Goal: Task Accomplishment & Management: Manage account settings

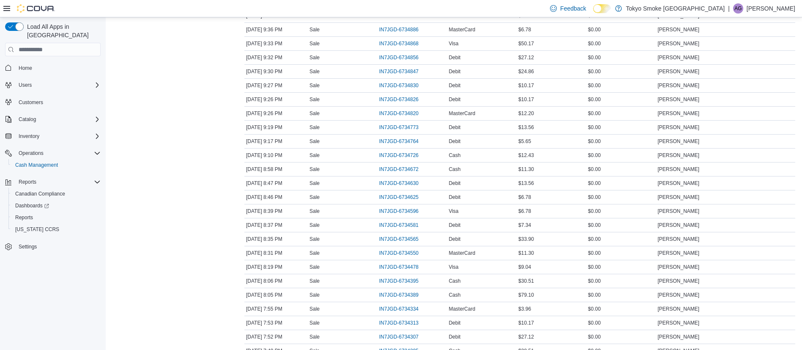
scroll to position [232, 0]
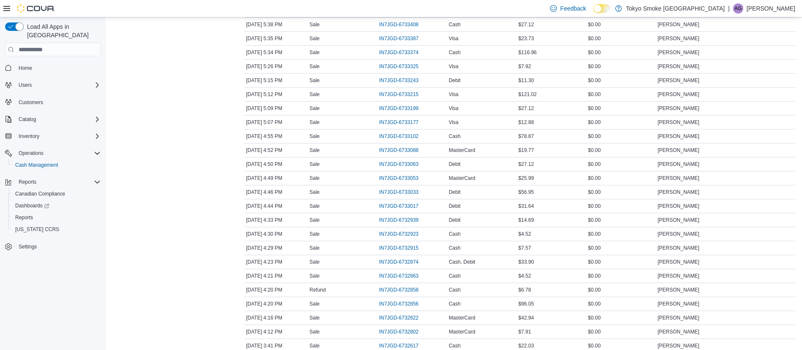
scroll to position [1075, 0]
click at [394, 221] on span "IN7JGD-6732939" at bounding box center [398, 220] width 39 height 7
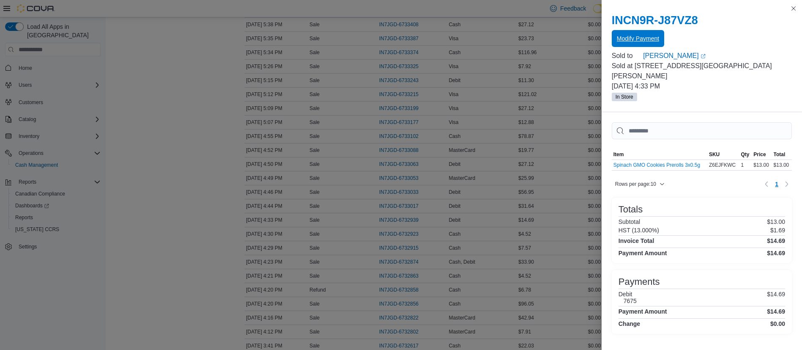
click at [618, 33] on span "Modify Payment" at bounding box center [638, 38] width 42 height 17
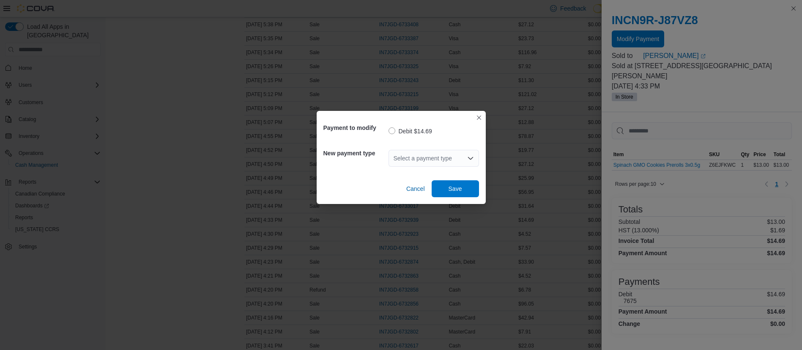
click at [457, 161] on div "Select a payment type" at bounding box center [434, 158] width 91 height 17
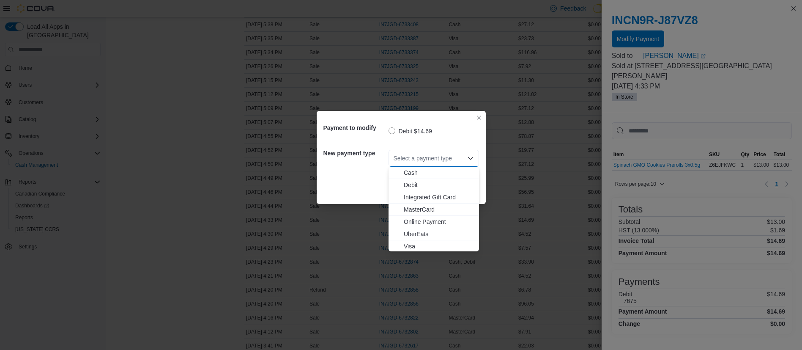
click at [440, 240] on button "Visa" at bounding box center [434, 246] width 91 height 12
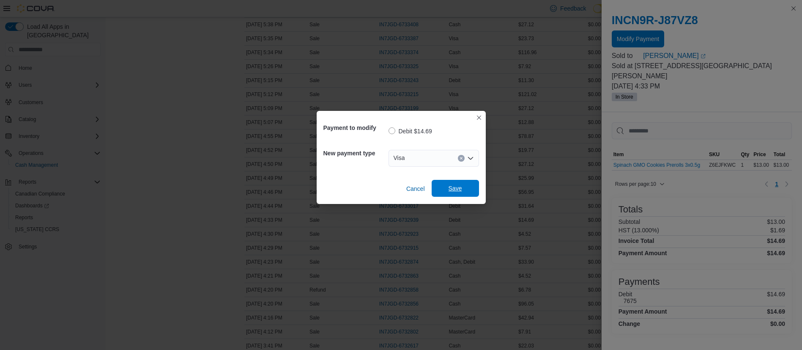
click at [451, 187] on span "Save" at bounding box center [456, 188] width 14 height 8
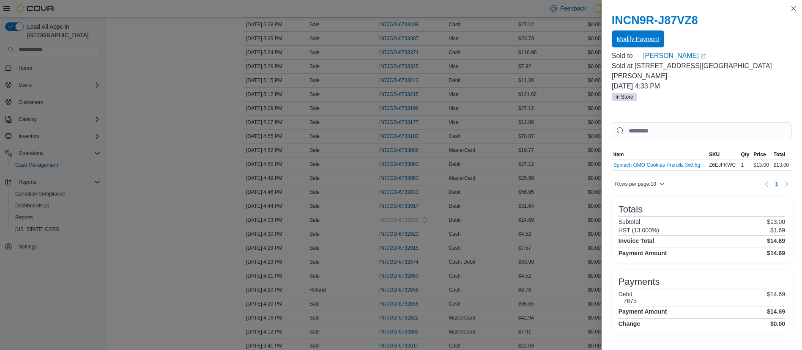
scroll to position [0, 0]
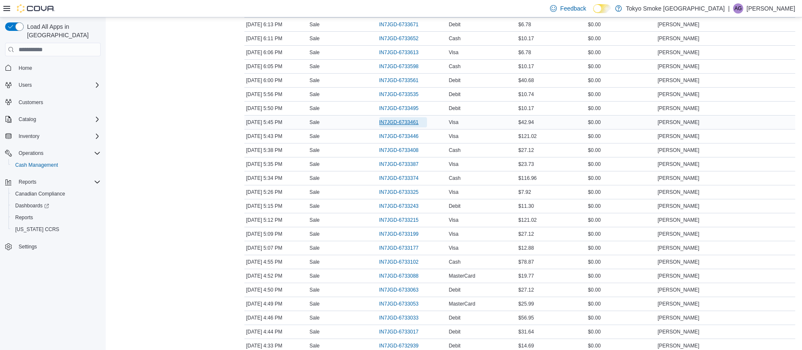
click at [394, 125] on span "IN7JGD-6733461" at bounding box center [398, 122] width 39 height 7
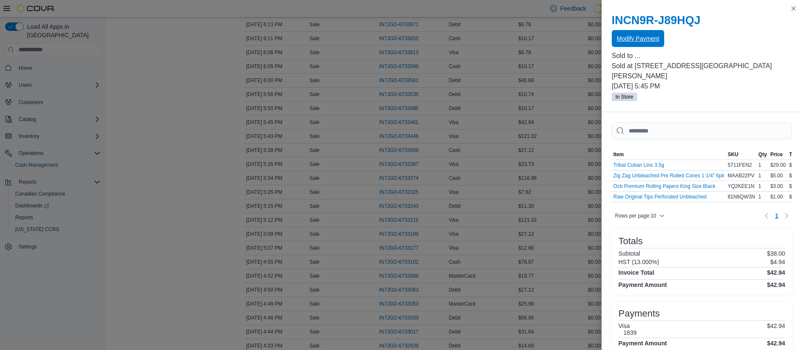
click at [623, 45] on span "Modify Payment" at bounding box center [638, 38] width 42 height 17
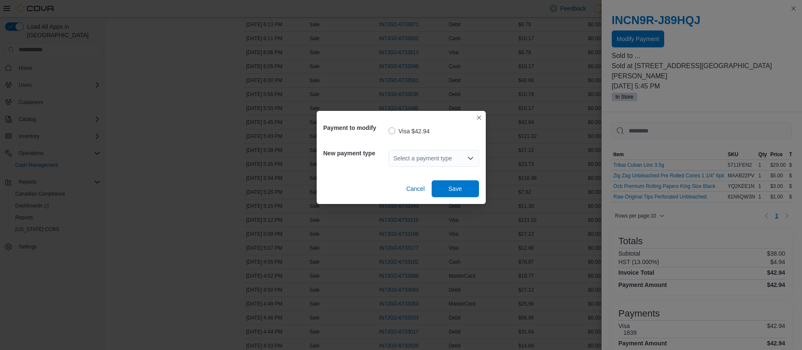
click at [426, 161] on div "Select a payment type" at bounding box center [434, 158] width 91 height 17
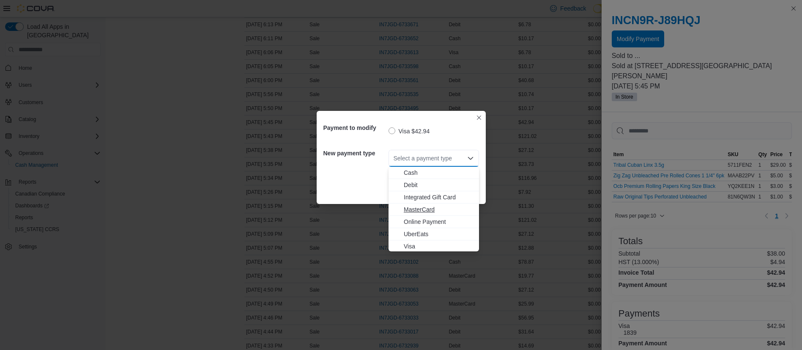
click at [417, 208] on span "MasterCard" at bounding box center [439, 209] width 70 height 8
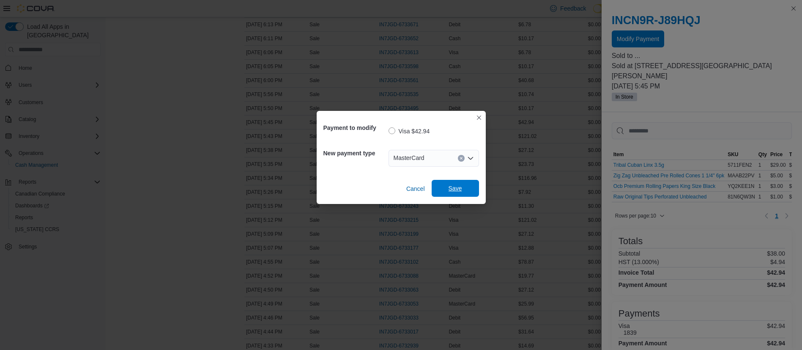
click at [447, 188] on span "Save" at bounding box center [455, 188] width 37 height 17
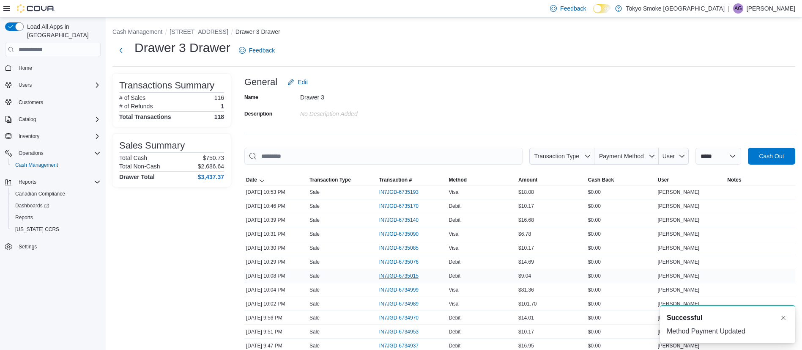
scroll to position [98, 0]
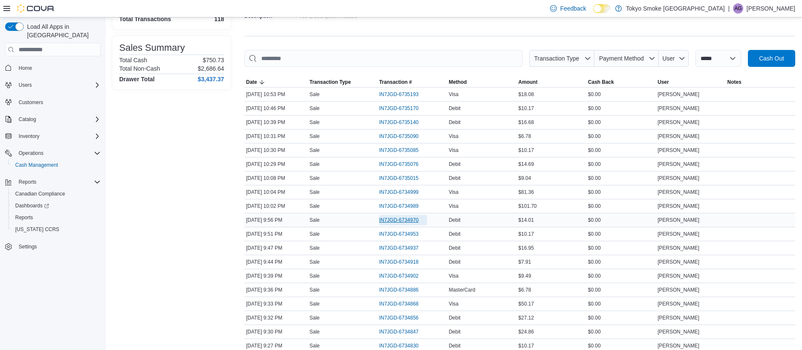
click at [407, 217] on span "IN7JGD-6734970" at bounding box center [398, 220] width 39 height 7
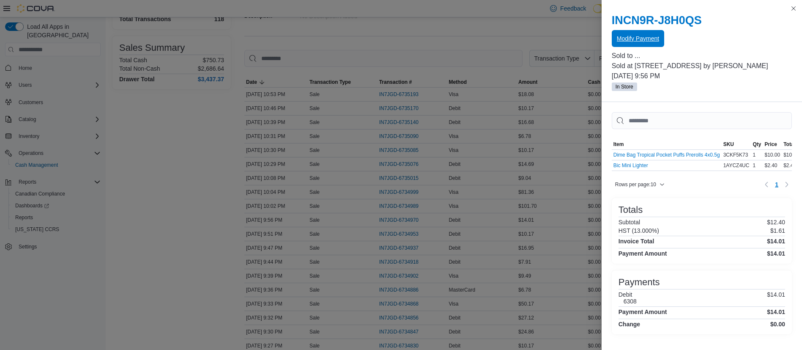
click at [624, 40] on span "Modify Payment" at bounding box center [638, 38] width 42 height 8
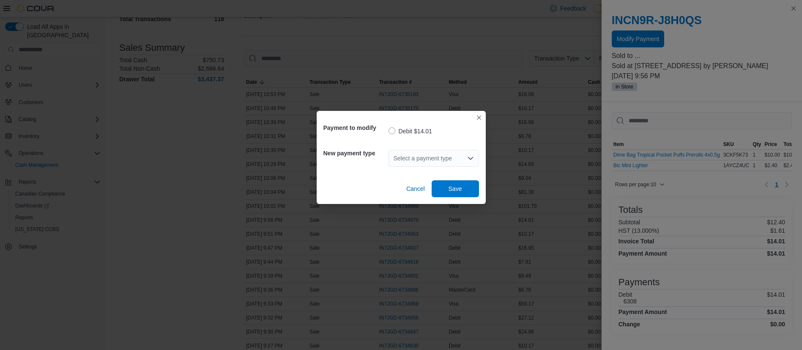
click at [398, 159] on div "Select a payment type" at bounding box center [434, 158] width 91 height 17
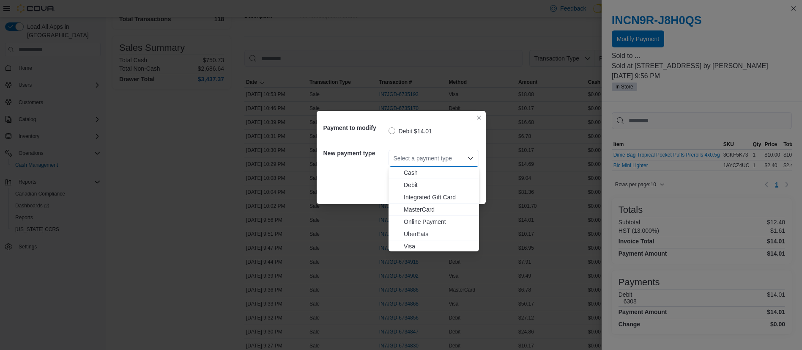
click at [447, 245] on span "Visa" at bounding box center [439, 246] width 70 height 8
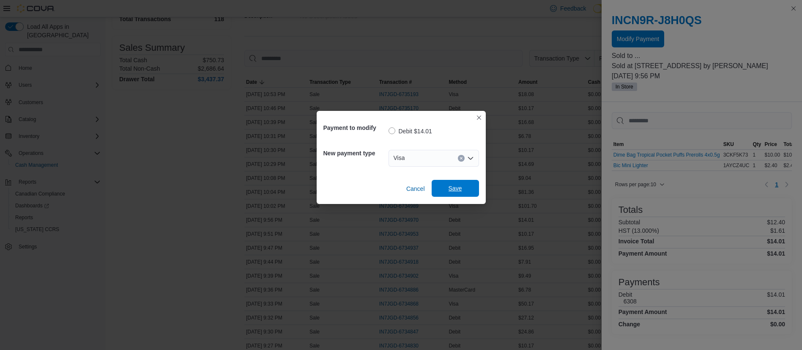
click at [456, 181] on span "Save" at bounding box center [455, 188] width 37 height 17
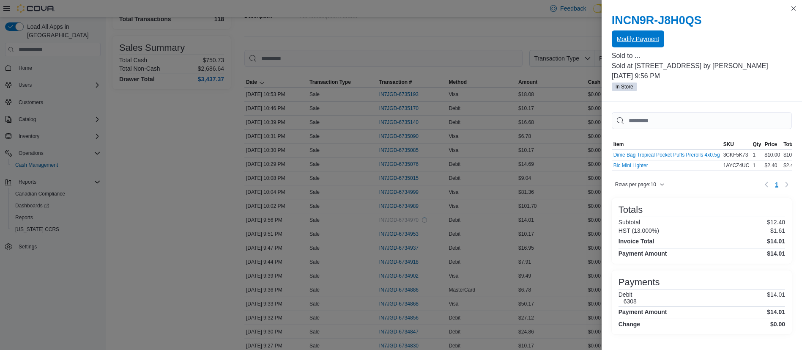
scroll to position [0, 0]
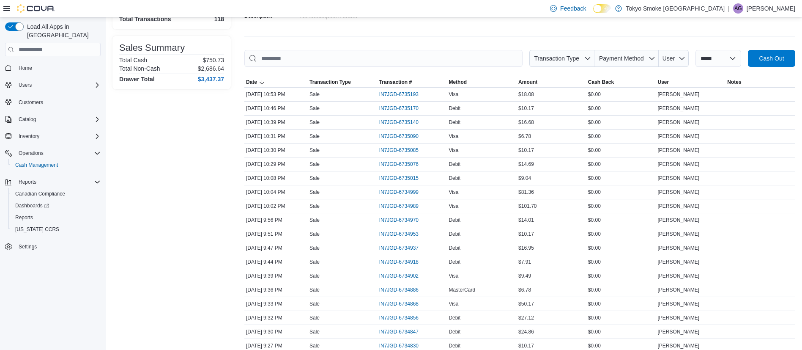
click at [789, 8] on p "[PERSON_NAME]" at bounding box center [771, 8] width 49 height 10
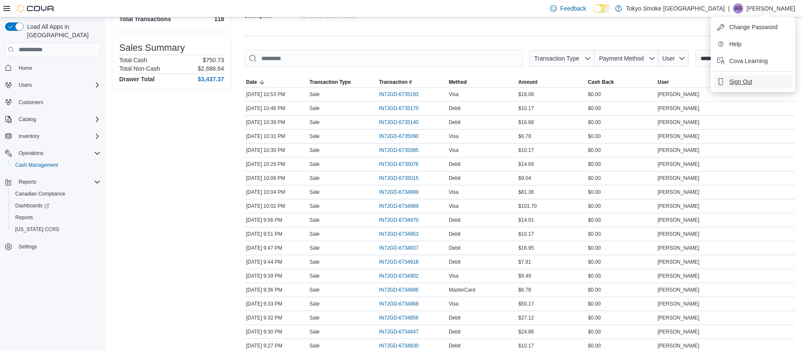
click at [759, 79] on button "Sign Out" at bounding box center [753, 82] width 78 height 14
